Goal: Transaction & Acquisition: Obtain resource

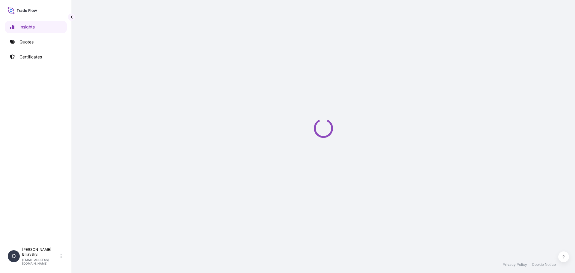
select select "2025"
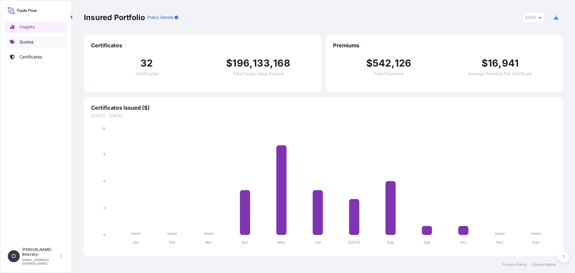
click at [25, 43] on p "Quotes" at bounding box center [26, 42] width 14 height 6
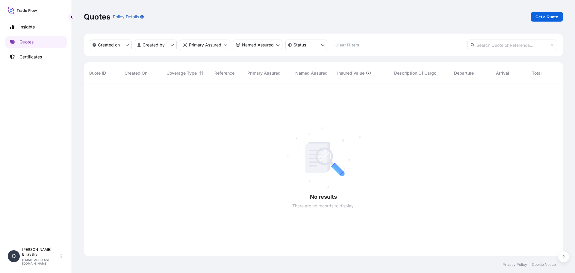
scroll to position [189, 475]
click at [553, 19] on p "Get a Quote" at bounding box center [546, 17] width 23 height 6
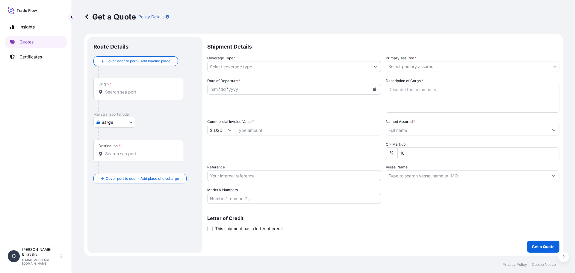
click at [116, 124] on body "Insights Quotes Certificates O Oleksandr Biliavskyi biliavskyi.o@nibulon.ua Get…" at bounding box center [287, 136] width 575 height 273
click at [117, 160] on div "Water" at bounding box center [114, 159] width 37 height 11
select select "Water"
click at [131, 96] on input "Origin *" at bounding box center [140, 94] width 71 height 6
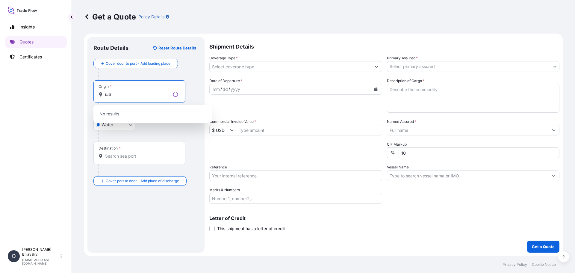
type input "ш"
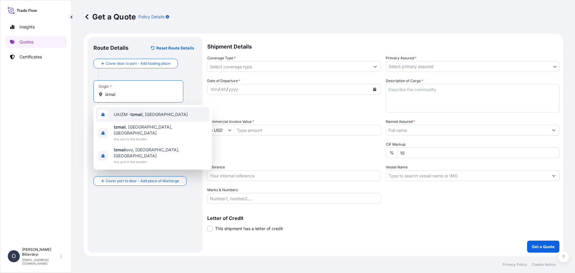
click at [166, 116] on div "UAIZM - Izmai l, Ukraine" at bounding box center [153, 114] width 114 height 14
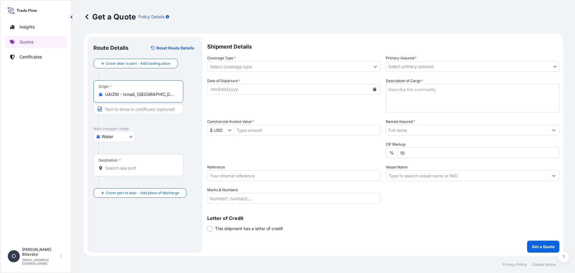
type input "UAIZM - Izmail, Ukraine"
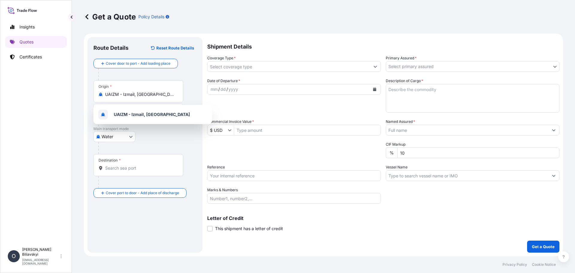
click at [77, 137] on div "Get a Quote Policy Details Route Details Reset Route Details Cover door to port…" at bounding box center [323, 128] width 503 height 256
click at [133, 110] on input "Text to appear on certificate" at bounding box center [138, 109] width 90 height 11
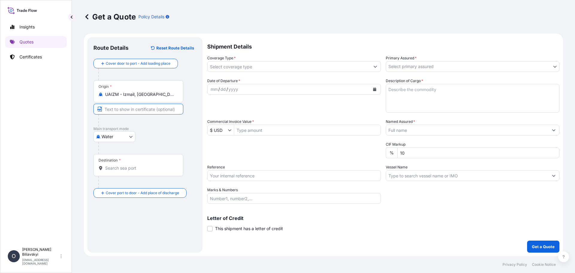
paste input "IZMAIL, UKRAINE"
type input "IZMAIL, UKRAINE"
click at [138, 169] on input "Destination *" at bounding box center [140, 168] width 71 height 6
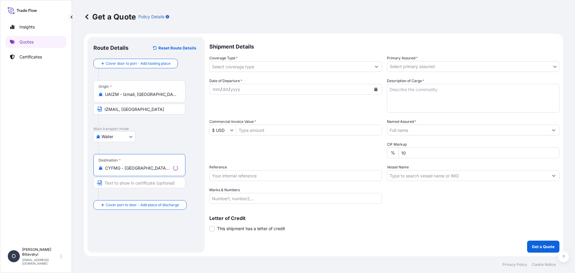
type input "CYFMG - Famagusta, Cyprus"
click at [139, 182] on input "Text to appear on certificate" at bounding box center [139, 182] width 92 height 11
paste input "1SP 1 SB FAMAGUSTA, NORTHERN CYPRUS"
type input "1SP 1 SB FAMAGUSTA"
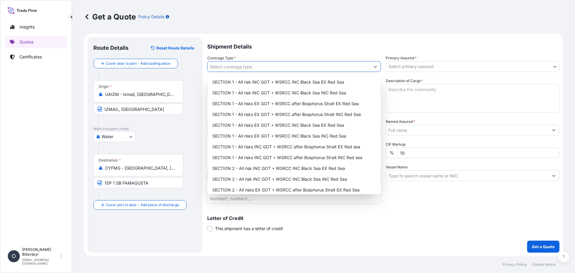
click at [248, 68] on input "Coverage Type *" at bounding box center [288, 66] width 162 height 11
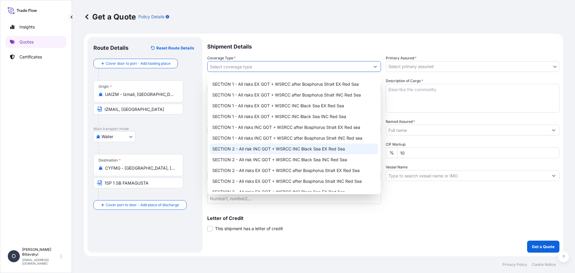
scroll to position [30, 0]
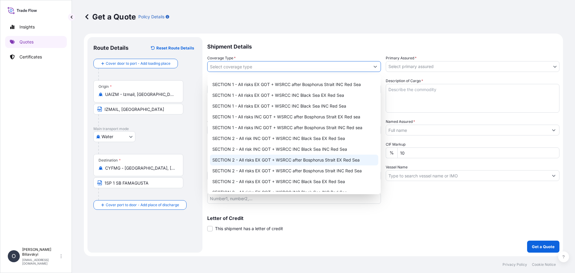
click at [334, 161] on div "SECTION 2 - All risks EX GOT + WSRCC after Bosphorus Strait EX Red Sea" at bounding box center [294, 159] width 168 height 11
type input "SECTION 2 - All risks EX GOT + WSRCC after Bosphorus Strait EX Red Sea"
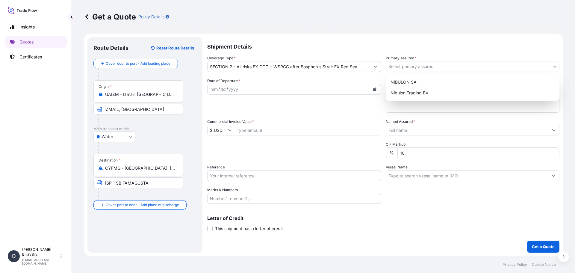
click at [412, 67] on body "Insights Quotes Certificates O Oleksandr Biliavskyi biliavskyi.o@nibulon.ua Get…" at bounding box center [287, 136] width 575 height 273
click at [404, 83] on div "NIBULON SA" at bounding box center [472, 82] width 169 height 11
select select "31538"
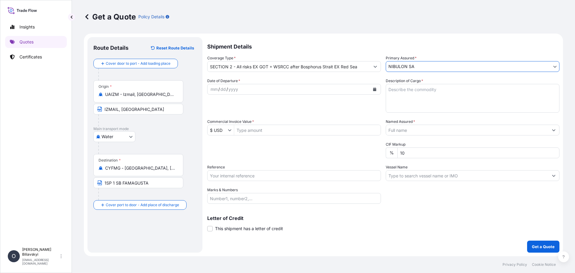
click at [375, 88] on icon "Calendar" at bounding box center [374, 89] width 3 height 4
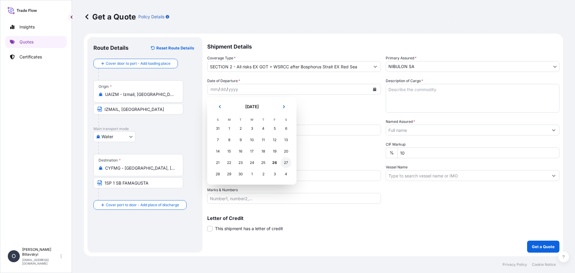
click at [288, 163] on div "27" at bounding box center [286, 162] width 11 height 11
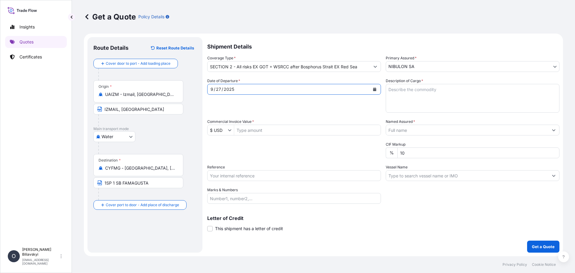
click at [411, 92] on textarea "Description of Cargo *" at bounding box center [473, 98] width 174 height 29
paste textarea "4,500.000 mt of UKRAINIAN ORIGIN BARLEY, CROP 2025 IN BULK. The insured value —…"
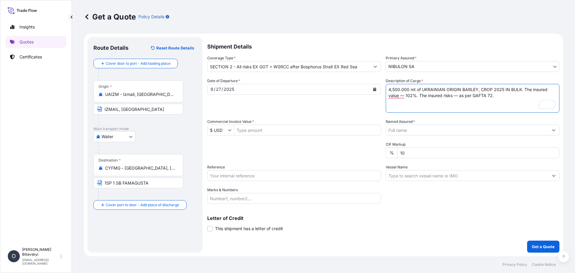
type textarea "4,500.000 mt of UKRAINIAN ORIGIN BARLEY, CROP 2025 IN BULK. The insured value —…"
click at [280, 130] on input "Commercial Invoice Value *" at bounding box center [307, 130] width 146 height 11
paste input "1179000,00"
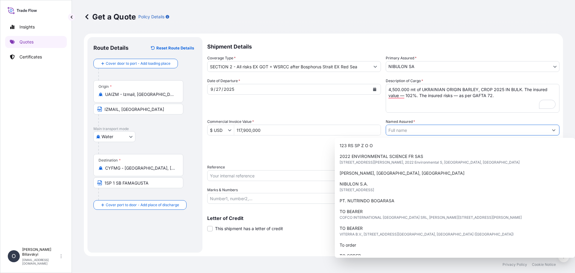
click at [272, 130] on input "117,900,000" at bounding box center [307, 130] width 146 height 11
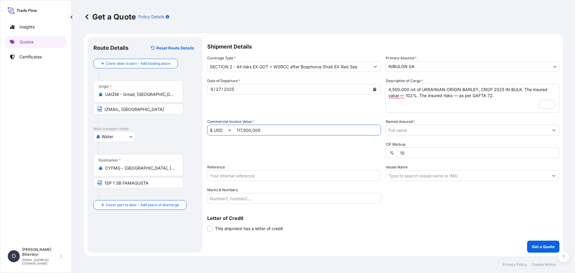
drag, startPoint x: 273, startPoint y: 128, endPoint x: 207, endPoint y: 130, distance: 66.2
click at [207, 130] on form "Route Details Reset Route Details Cover door to port - Add loading place Place …" at bounding box center [323, 145] width 479 height 222
paste input "9000,"
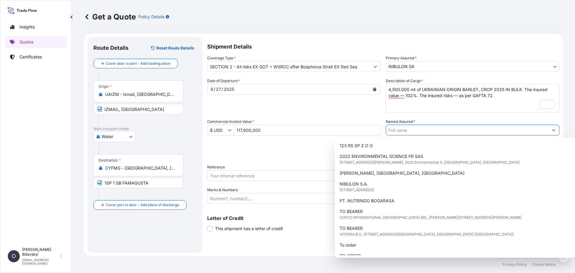
click at [405, 133] on input "Named Assured *" at bounding box center [467, 130] width 162 height 11
click at [246, 128] on input "117,900,000" at bounding box center [307, 130] width 146 height 11
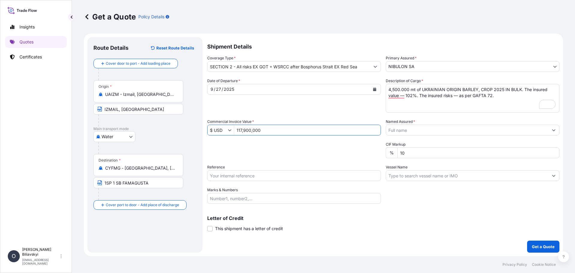
click at [242, 129] on input "117,900,000" at bounding box center [307, 130] width 146 height 11
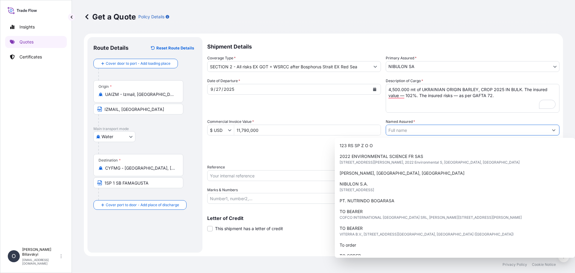
click at [248, 135] on div "Date of Departure * 9 / 27 / 2025 Cargo Category * Grain & Oilseeds, Cereals, W…" at bounding box center [383, 141] width 352 height 126
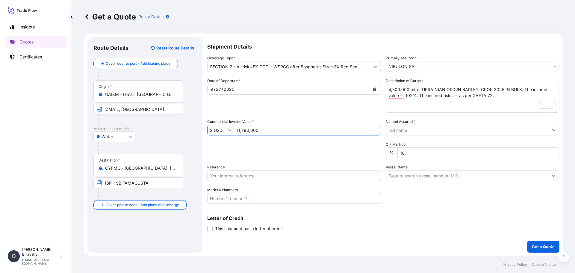
click at [241, 132] on input "11,790,000" at bounding box center [307, 130] width 146 height 11
type input "1,179,000"
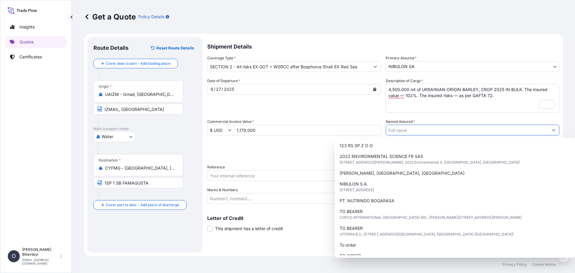
click at [275, 133] on input "1,179,000" at bounding box center [307, 130] width 146 height 11
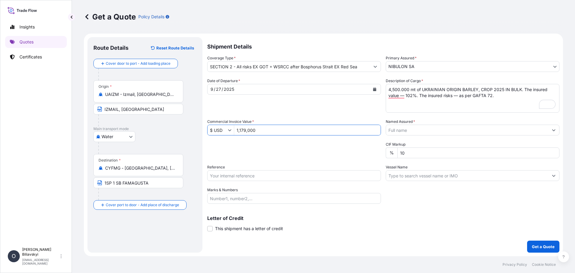
click at [417, 127] on input "Named Assured *" at bounding box center [467, 130] width 162 height 11
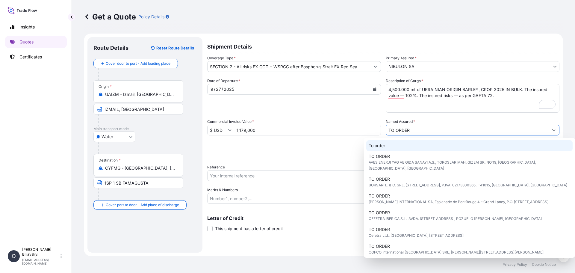
type input "TO ORDER"
click at [324, 151] on div "Packing Category Type to search a container mode Please select a primary mode o…" at bounding box center [294, 149] width 174 height 17
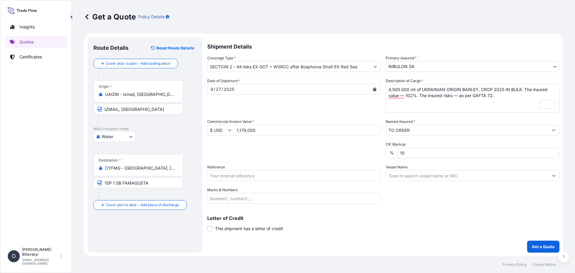
click at [420, 131] on input "TO ORDER" at bounding box center [467, 130] width 162 height 11
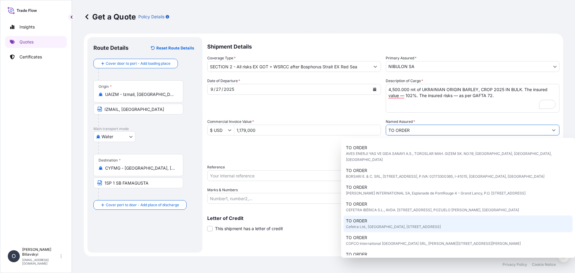
scroll to position [13, 0]
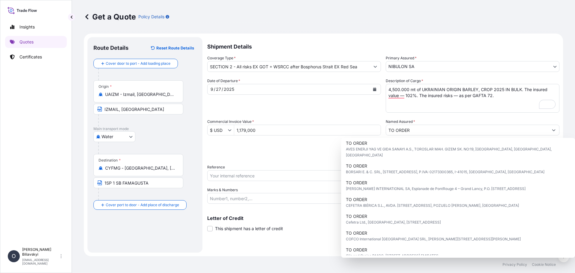
click at [289, 156] on div "Packing Category Type to search a container mode Please select a primary mode o…" at bounding box center [294, 149] width 174 height 17
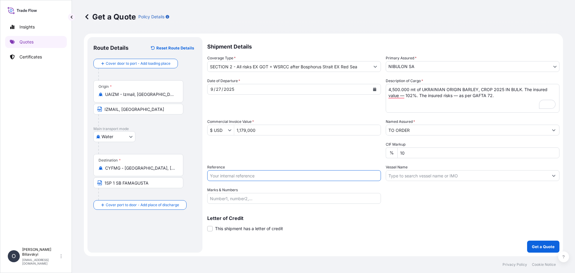
click at [272, 177] on input "Reference" at bounding box center [294, 175] width 174 height 11
paste input "28 AMIR 1 25/024"
type input "28 AMIR 1 25/024"
click at [408, 175] on input "Vessel Name" at bounding box center [467, 175] width 162 height 11
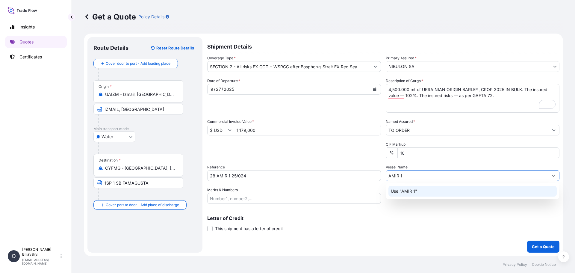
type input "AMIR 1"
click at [409, 229] on div "Letter of Credit This shipment has a letter of credit Letter of credit * Letter…" at bounding box center [383, 224] width 352 height 16
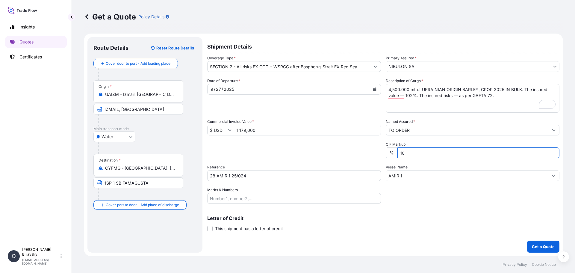
drag, startPoint x: 411, startPoint y: 156, endPoint x: 363, endPoint y: 158, distance: 48.0
click at [363, 158] on div "Date of Departure * 9 / 27 / 2025 Cargo Category * Grain & Oilseeds, Cereals, W…" at bounding box center [383, 141] width 352 height 126
type input "2"
click at [536, 245] on p "Get a Quote" at bounding box center [543, 246] width 23 height 6
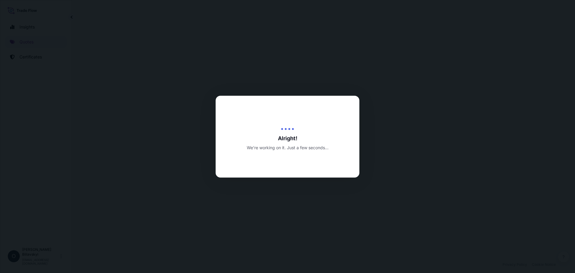
select select "Water"
select select "31538"
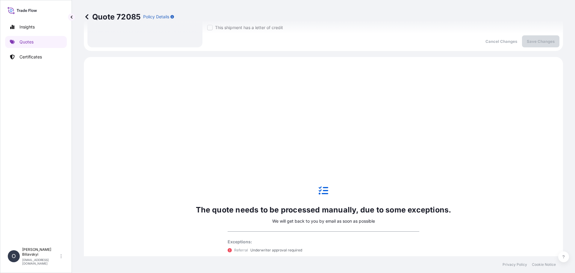
scroll to position [198, 0]
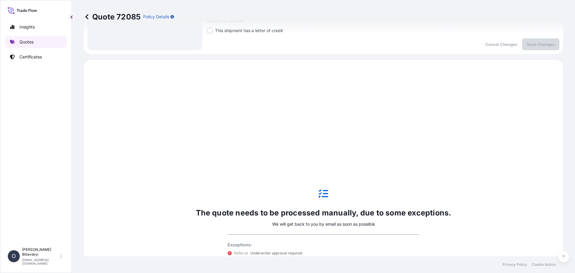
click at [26, 43] on p "Quotes" at bounding box center [26, 42] width 14 height 6
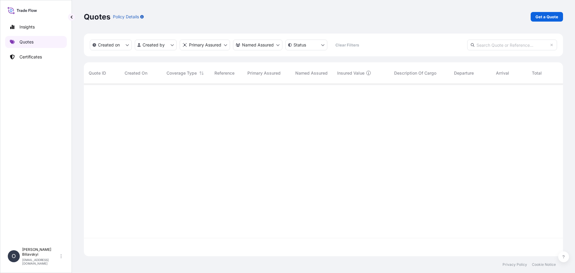
scroll to position [171, 475]
